Goal: Information Seeking & Learning: Find contact information

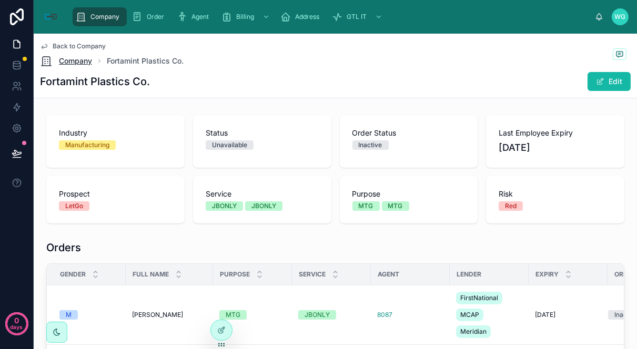
click at [87, 55] on link "Company" at bounding box center [66, 61] width 52 height 13
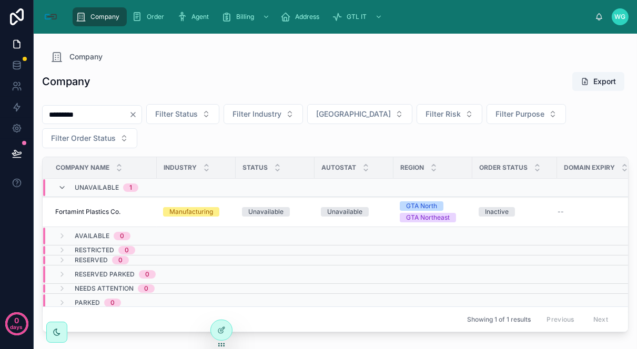
click at [94, 104] on div "********* Filter Status Filter Industry Filter Branch City Filter Risk Filter P…" at bounding box center [335, 128] width 586 height 57
click at [98, 116] on input "*********" at bounding box center [86, 114] width 86 height 15
type input "******"
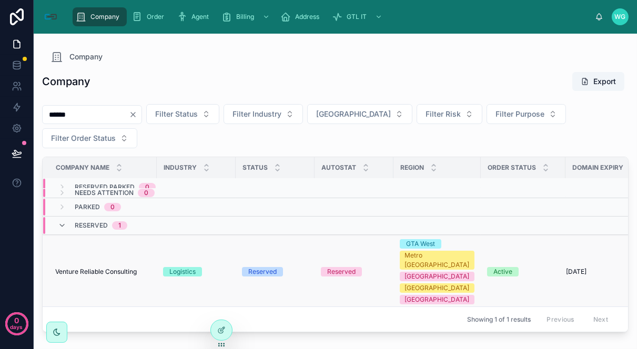
scroll to position [66, 0]
click at [76, 267] on span "Venture Reliable Consulting" at bounding box center [96, 271] width 82 height 8
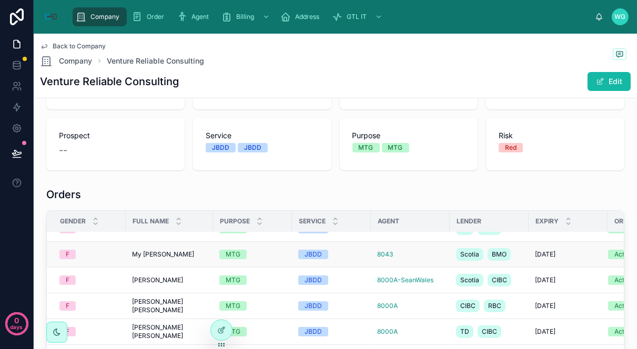
scroll to position [175, 0]
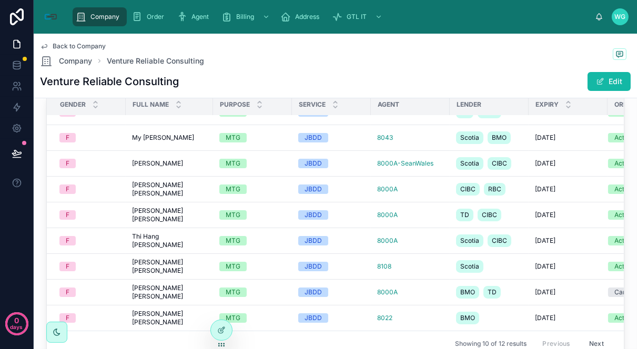
click at [418, 72] on div "Venture Reliable Consulting Edit" at bounding box center [335, 82] width 591 height 20
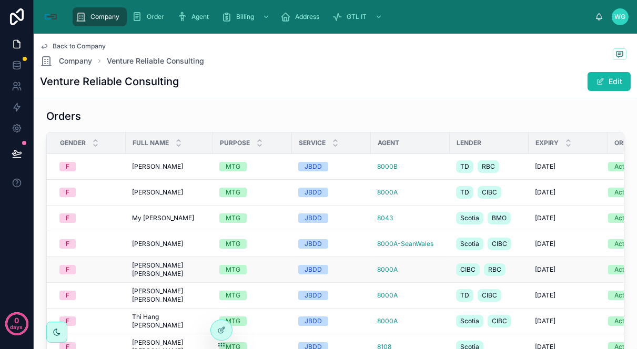
scroll to position [117, 0]
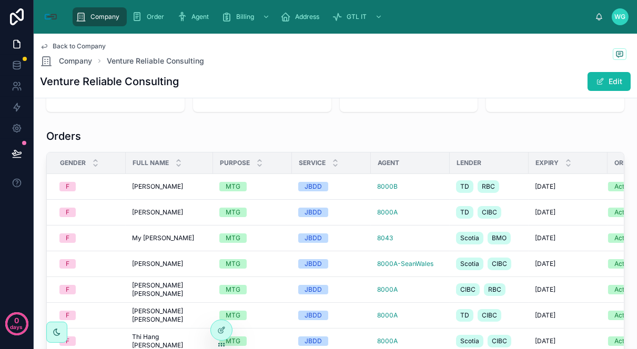
click at [402, 139] on div "Orders" at bounding box center [335, 136] width 578 height 15
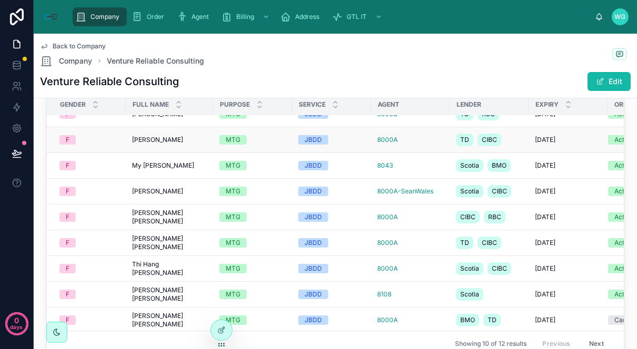
scroll to position [0, 0]
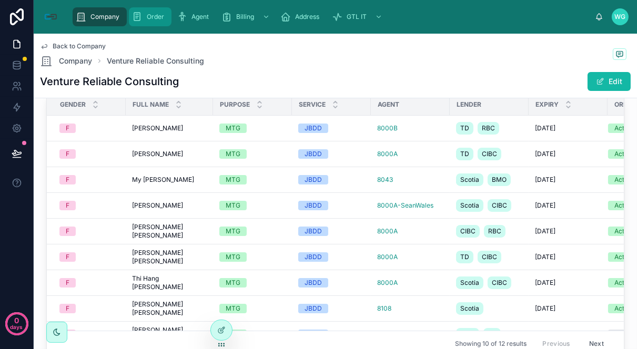
click at [146, 12] on div "Order" at bounding box center [150, 16] width 36 height 17
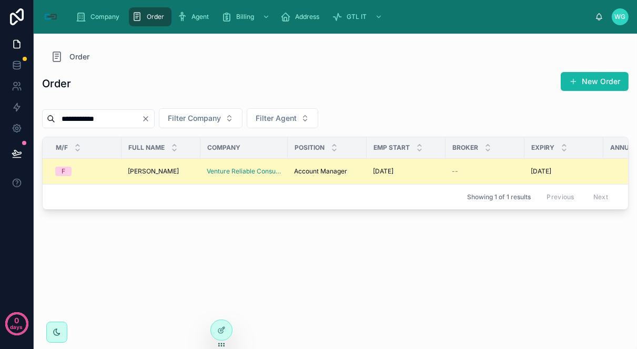
type input "**********"
click at [137, 167] on span "[PERSON_NAME]" at bounding box center [153, 171] width 51 height 8
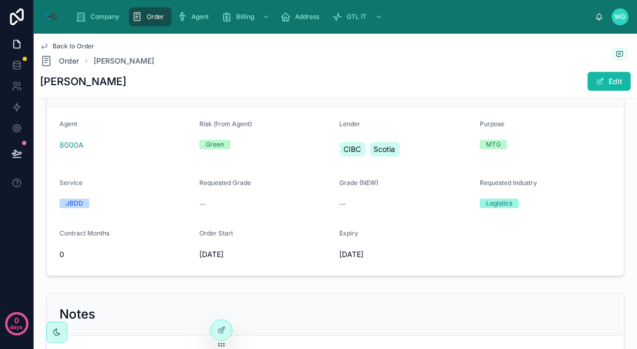
scroll to position [467, 0]
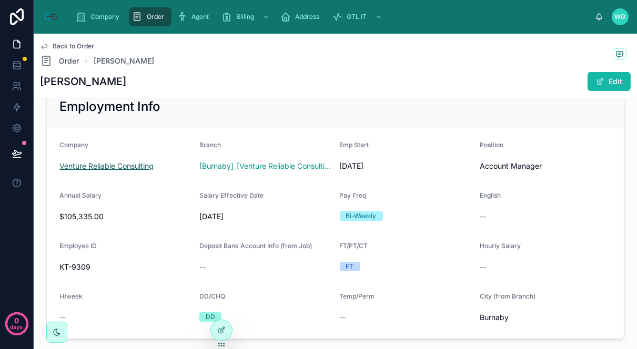
click at [103, 167] on span "Venture Reliable Consulting" at bounding box center [106, 166] width 94 height 11
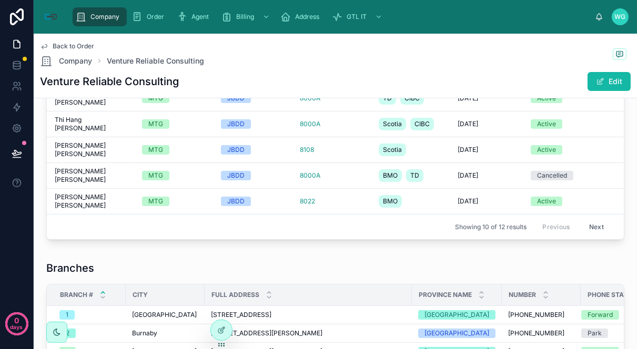
scroll to position [49, 87]
click at [582, 221] on button "Next" at bounding box center [596, 227] width 29 height 16
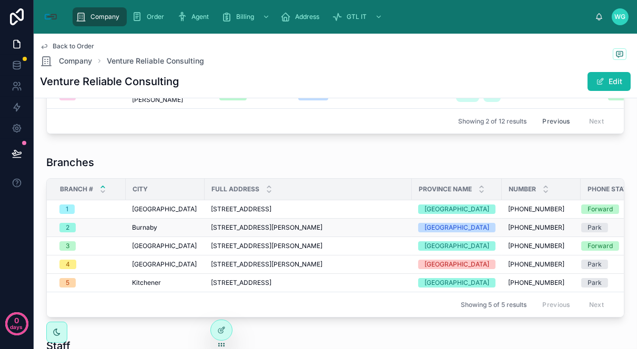
scroll to position [117, 0]
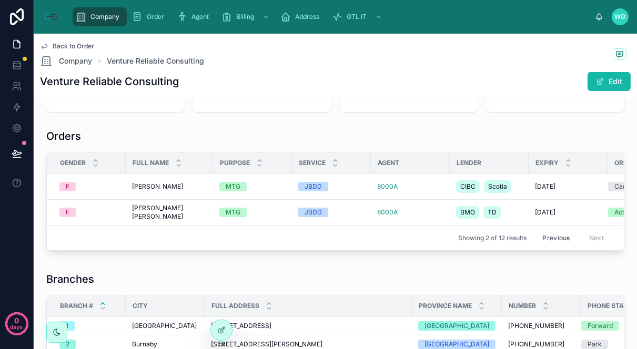
drag, startPoint x: 466, startPoint y: 129, endPoint x: 428, endPoint y: 144, distance: 40.4
click at [466, 129] on div "Orders" at bounding box center [335, 136] width 578 height 15
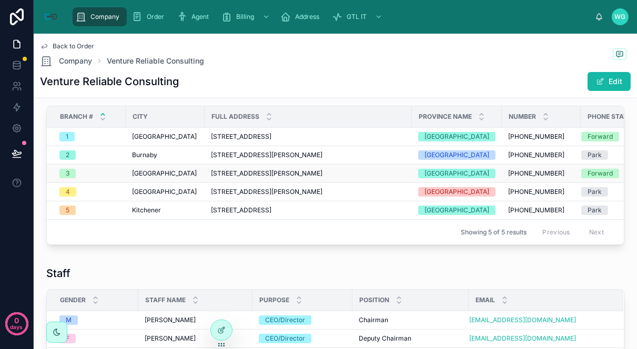
scroll to position [292, 0]
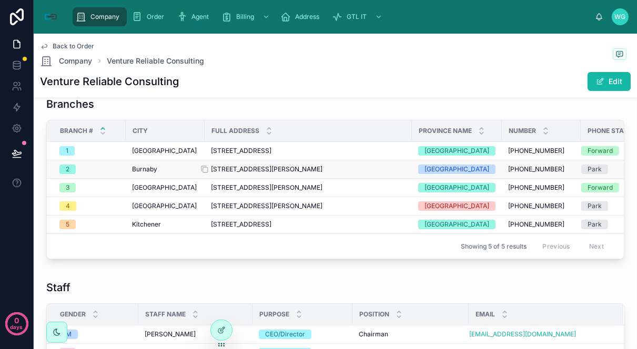
drag, startPoint x: 203, startPoint y: 177, endPoint x: 382, endPoint y: 175, distance: 178.8
click at [382, 175] on tr "2 Burnaby [STREET_ADDRESS][PERSON_NAME] [STREET_ADDRESS][PERSON_NAME] [PHONE_NU…" at bounding box center [355, 169] width 616 height 18
copy tr "[STREET_ADDRESS][PERSON_NAME]"
click at [390, 107] on div "Branches" at bounding box center [335, 104] width 578 height 15
click at [200, 78] on div "Venture Reliable Consulting Edit" at bounding box center [335, 82] width 591 height 20
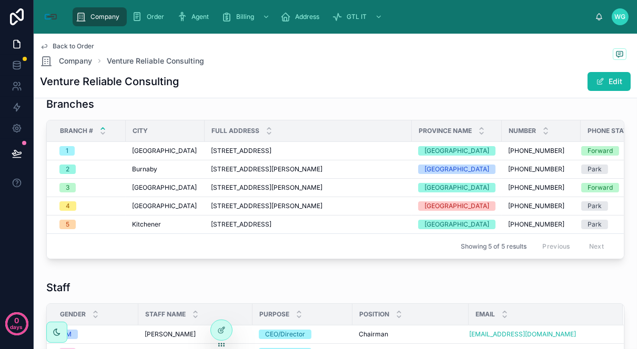
copy div
click at [200, 78] on div "Venture Reliable Consulting Edit" at bounding box center [335, 82] width 591 height 20
click at [199, 78] on div "Venture Reliable Consulting Edit" at bounding box center [335, 82] width 591 height 20
click at [391, 109] on div "Branches" at bounding box center [335, 104] width 578 height 15
click at [101, 82] on h1 "Venture Reliable Consulting" at bounding box center [109, 81] width 139 height 15
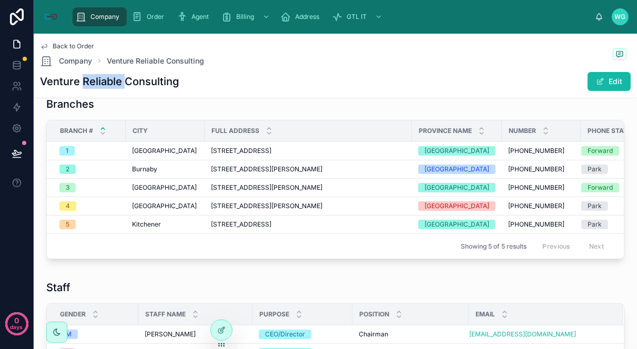
click at [101, 82] on h1 "Venture Reliable Consulting" at bounding box center [109, 81] width 139 height 15
copy div "Venture Reliable Consulting"
